Goal: Task Accomplishment & Management: Use online tool/utility

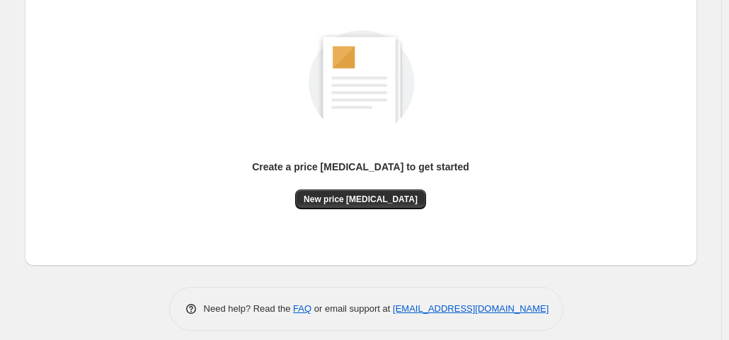
scroll to position [189, 0]
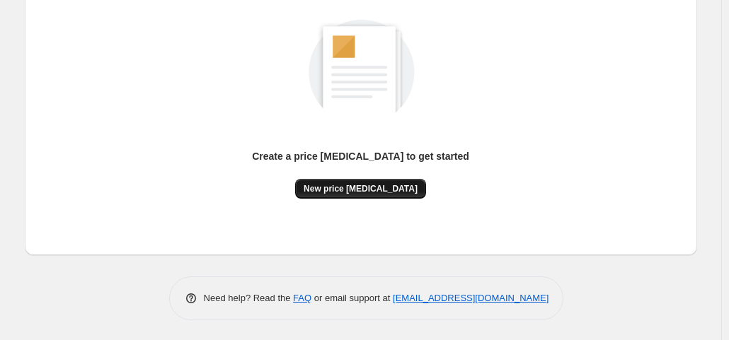
click at [365, 185] on span "New price [MEDICAL_DATA]" at bounding box center [361, 188] width 114 height 11
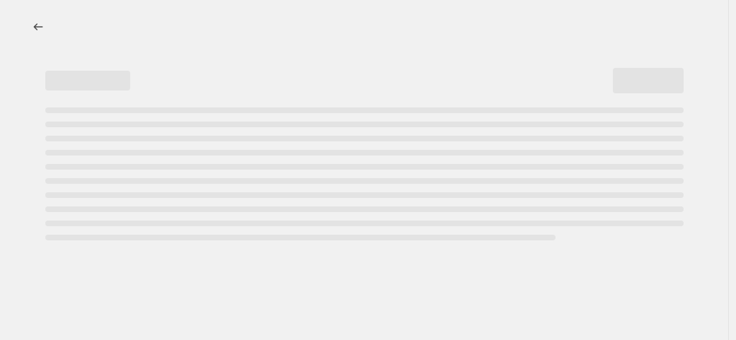
select select "percentage"
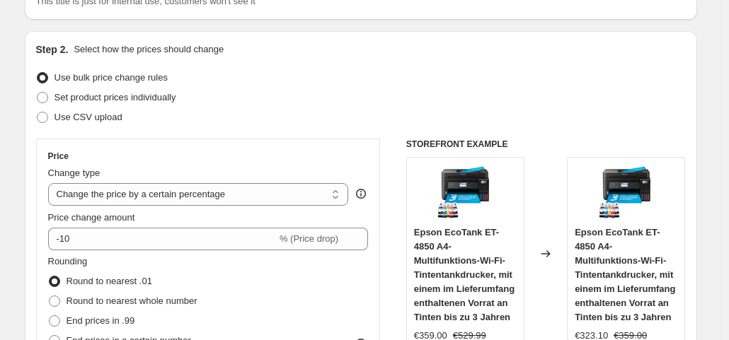
scroll to position [212, 0]
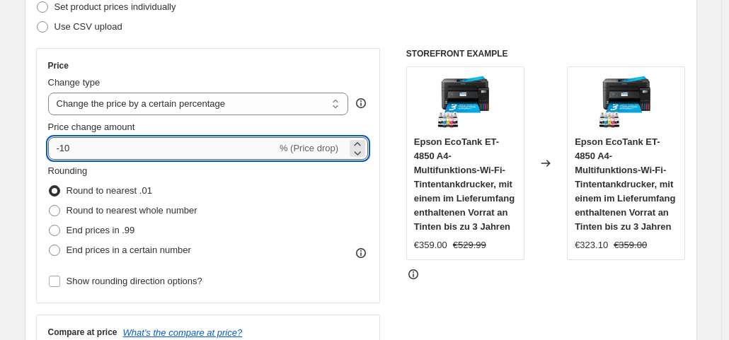
click at [103, 151] on input "-10" at bounding box center [162, 148] width 229 height 23
type input "-1"
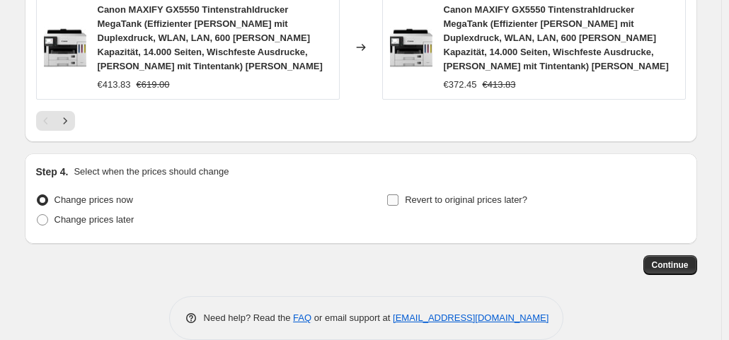
scroll to position [1150, 0]
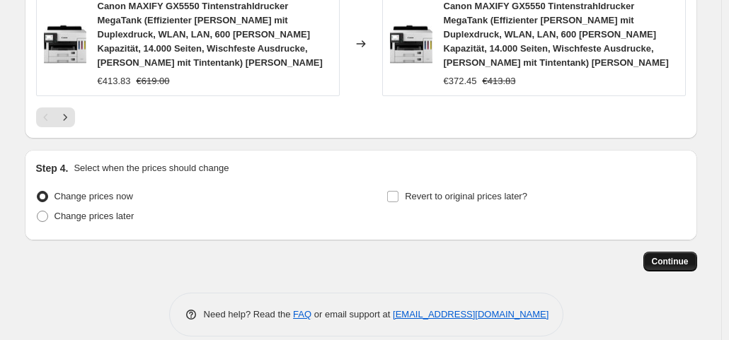
type input "-35"
click at [661, 256] on span "Continue" at bounding box center [670, 261] width 37 height 11
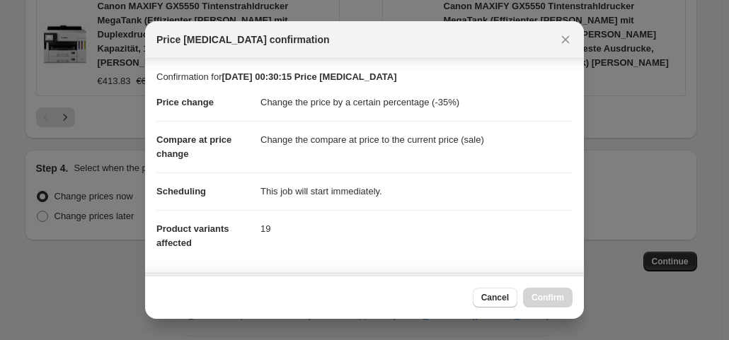
scroll to position [253, 0]
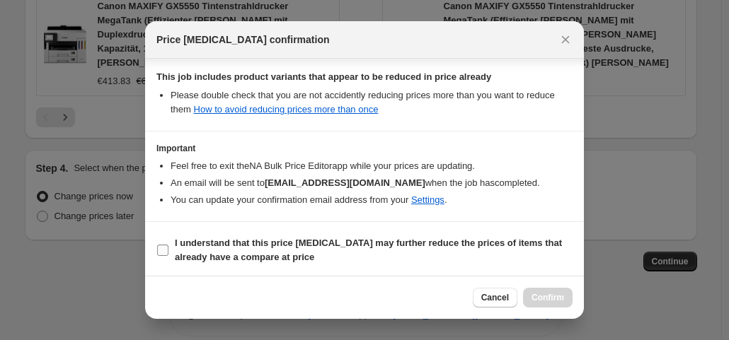
click at [161, 248] on input "I understand that this price [MEDICAL_DATA] may further reduce the prices of it…" at bounding box center [162, 250] width 11 height 11
checkbox input "true"
click at [561, 288] on button "Confirm" at bounding box center [548, 298] width 50 height 20
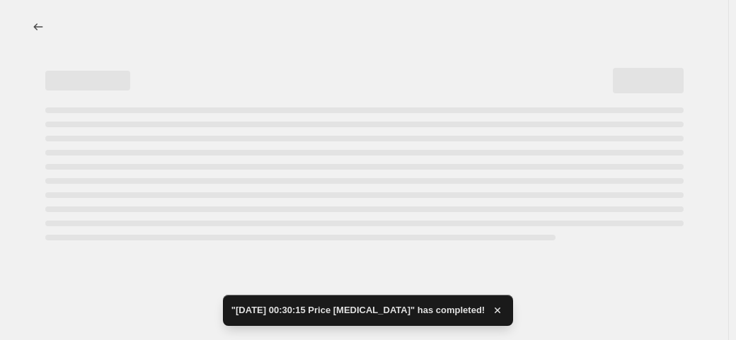
select select "percentage"
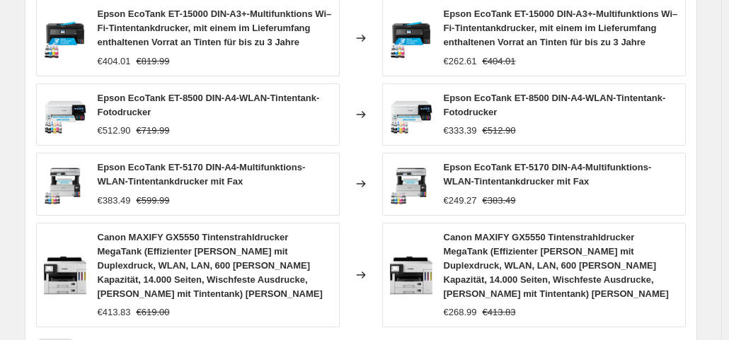
scroll to position [1253, 0]
